Goal: Check status: Check status

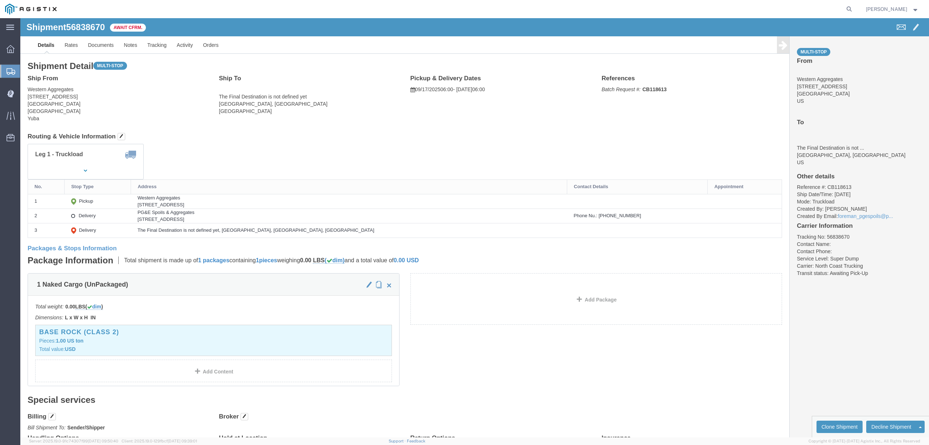
click at [856, 8] on form at bounding box center [850, 9] width 12 height 18
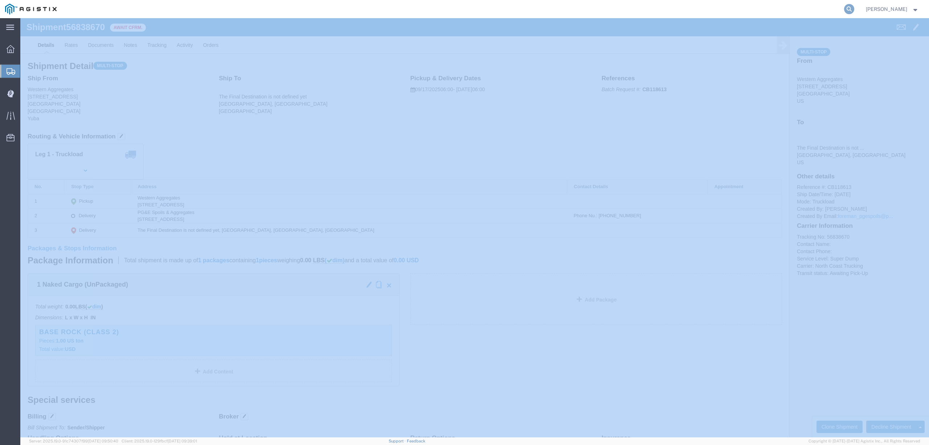
click at [855, 9] on icon at bounding box center [849, 9] width 10 height 10
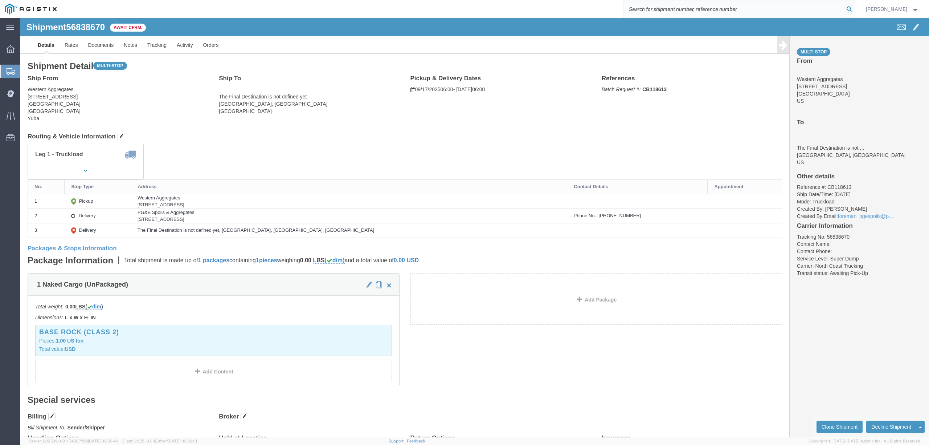
paste input "3097513"
click at [682, 12] on input "3097513" at bounding box center [734, 8] width 221 height 17
click at [681, 12] on input "3097513" at bounding box center [734, 8] width 221 height 17
type input "56392201"
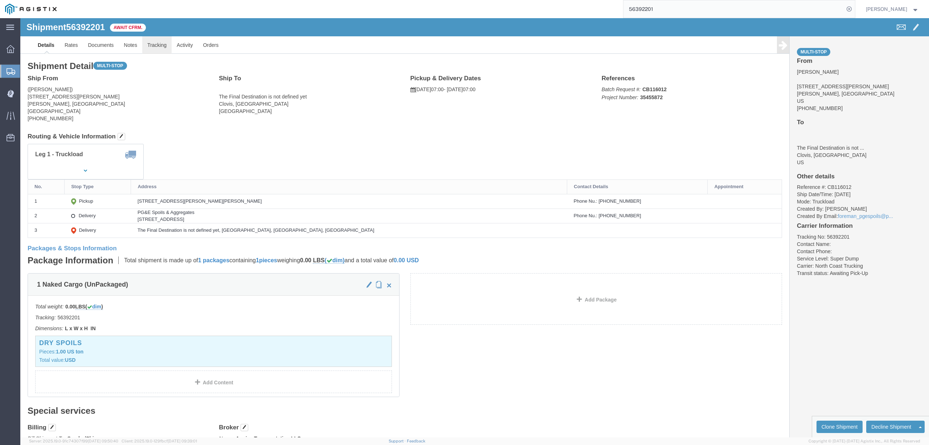
click link "Tracking"
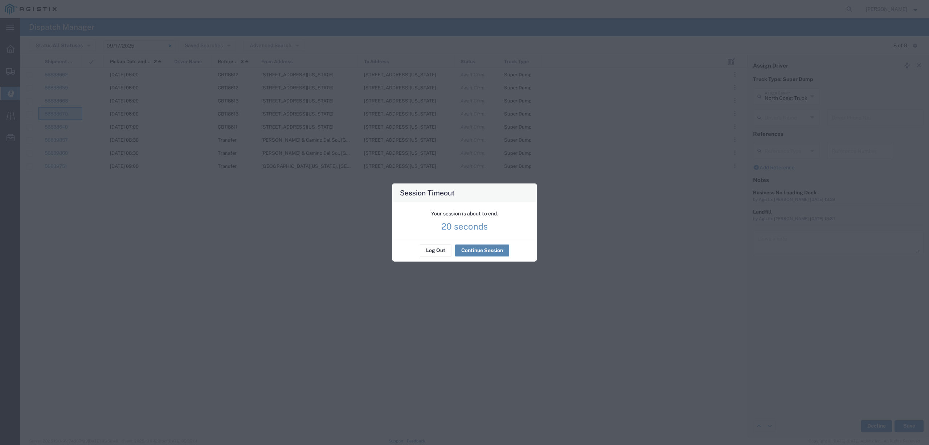
click at [460, 253] on button "Continue Session" at bounding box center [482, 251] width 54 height 12
click at [468, 249] on button "Continue Session" at bounding box center [482, 251] width 54 height 12
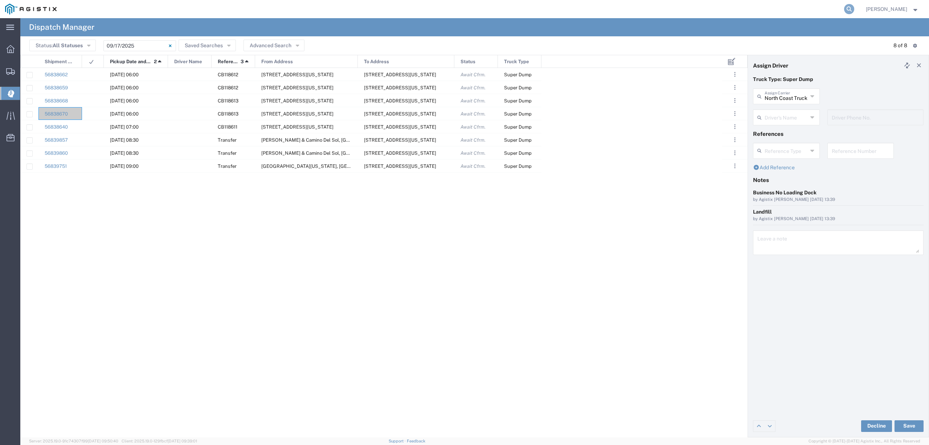
click at [855, 10] on icon at bounding box center [849, 9] width 10 height 10
click at [760, 12] on input "search" at bounding box center [734, 8] width 221 height 17
paste input "56428765"
type input "56428765"
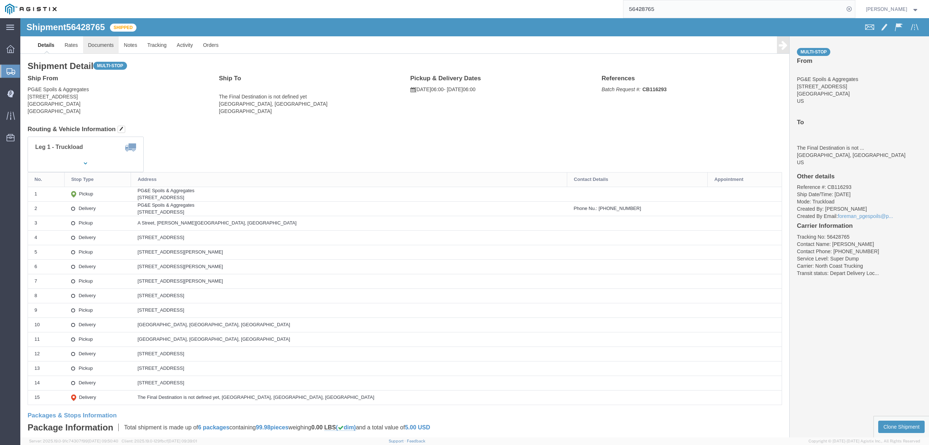
click link "Documents"
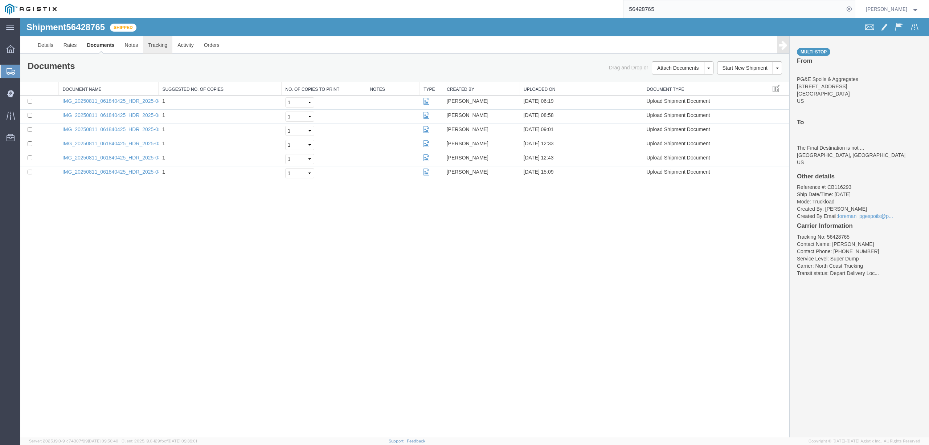
click at [161, 47] on link "Tracking" at bounding box center [157, 44] width 29 height 17
